Goal: Transaction & Acquisition: Purchase product/service

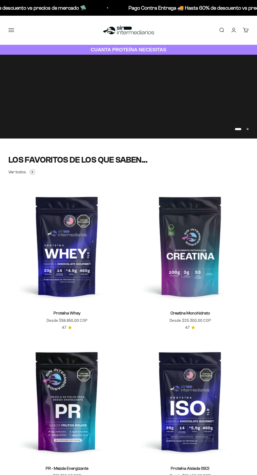
click at [0, 0] on span "Todos Los Productos" at bounding box center [0, 0] width 0 height 0
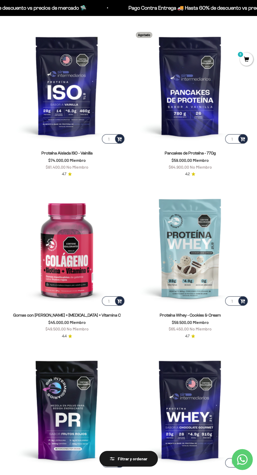
scroll to position [700, 0]
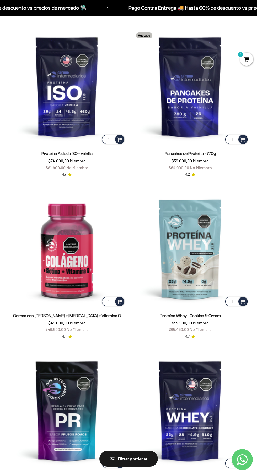
click at [205, 250] on img at bounding box center [189, 248] width 117 height 117
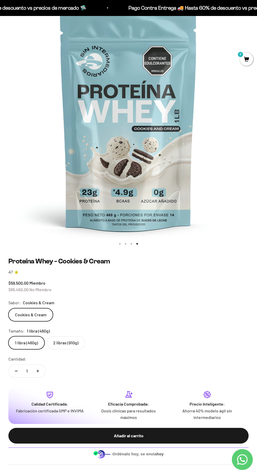
scroll to position [66, 0]
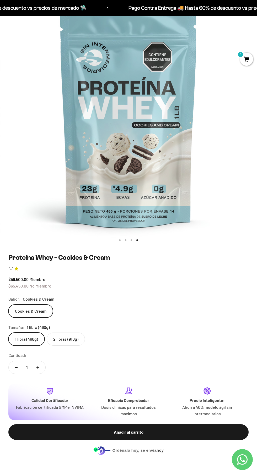
click at [78, 341] on label "2 libras (910g)" at bounding box center [66, 339] width 38 height 13
click at [8, 333] on input "2 libras (910g)" at bounding box center [8, 332] width 0 height 0
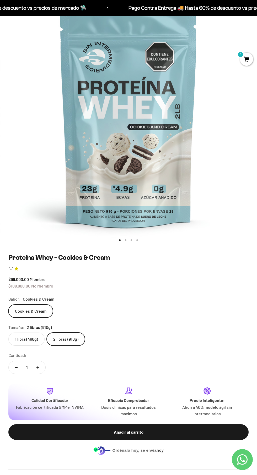
click at [37, 338] on label "1 libra (460g)" at bounding box center [26, 339] width 36 height 13
click at [8, 333] on input "1 libra (460g)" at bounding box center [8, 332] width 0 height 0
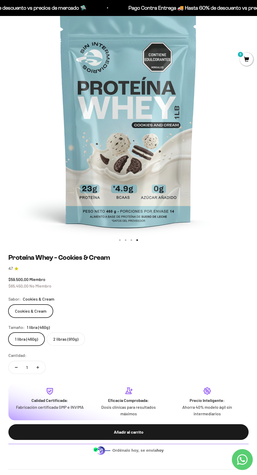
click at [68, 336] on label "2 libras (910g)" at bounding box center [66, 339] width 38 height 13
click at [8, 333] on input "2 libras (910g)" at bounding box center [8, 332] width 0 height 0
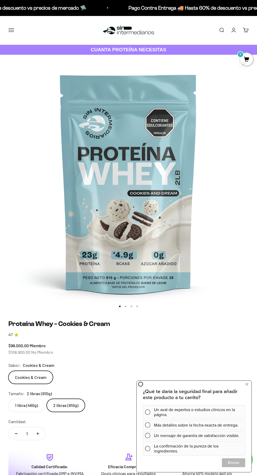
click at [21, 405] on label "1 libra (460g)" at bounding box center [26, 405] width 36 height 13
click at [8, 399] on input "1 libra (460g)" at bounding box center [8, 399] width 0 height 0
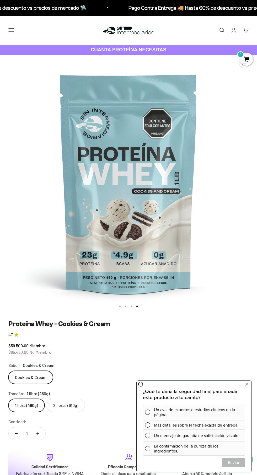
click at [211, 303] on img at bounding box center [128, 183] width 257 height 257
click at [207, 334] on link "4.7" at bounding box center [128, 335] width 240 height 6
click at [64, 405] on label "2 libras (910g)" at bounding box center [66, 405] width 38 height 13
click at [8, 399] on input "2 libras (910g)" at bounding box center [8, 399] width 0 height 0
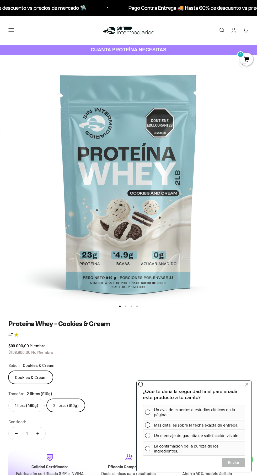
click at [204, 337] on link "4.7" at bounding box center [128, 335] width 240 height 6
click at [246, 386] on icon at bounding box center [246, 384] width 3 height 7
